Goal: Transaction & Acquisition: Purchase product/service

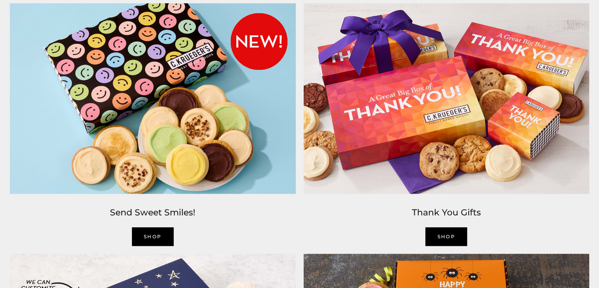
scroll to position [1161, 0]
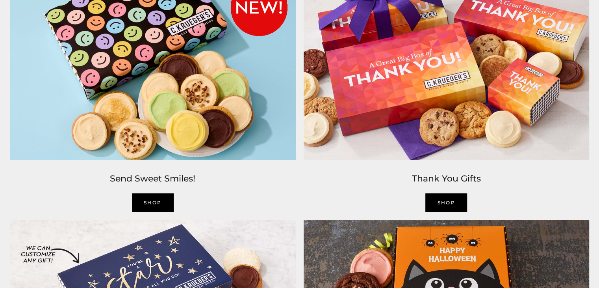
click at [453, 92] on img at bounding box center [447, 64] width 294 height 199
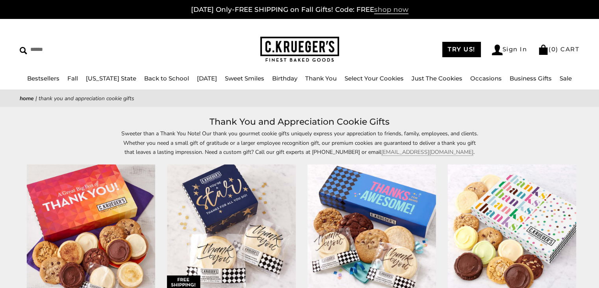
click at [379, 8] on span "shop now" at bounding box center [391, 10] width 34 height 9
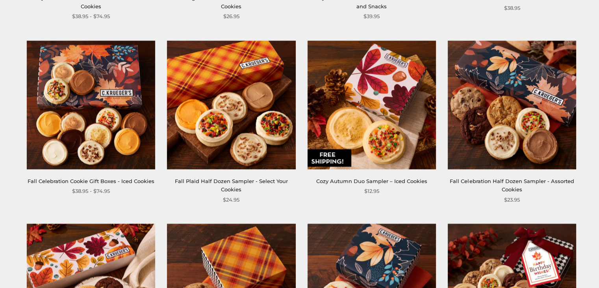
scroll to position [858, 0]
